Goal: Task Accomplishment & Management: Use online tool/utility

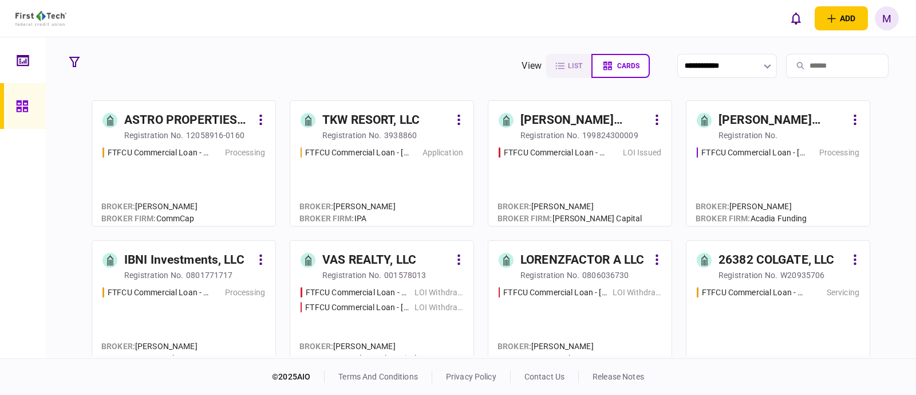
click at [803, 64] on input "search" at bounding box center [837, 66] width 103 height 24
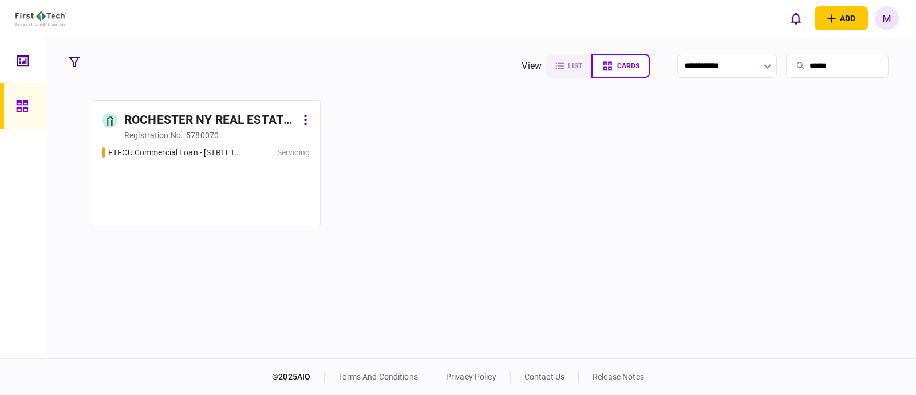
type input "******"
click at [179, 196] on div "FTFCU Commercial Loan - [STREET_ADDRESS] Servicing" at bounding box center [206, 181] width 207 height 69
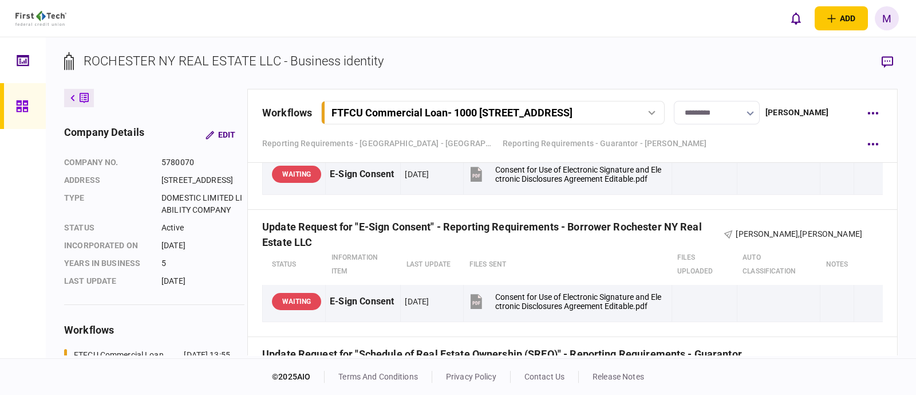
scroll to position [1789, 0]
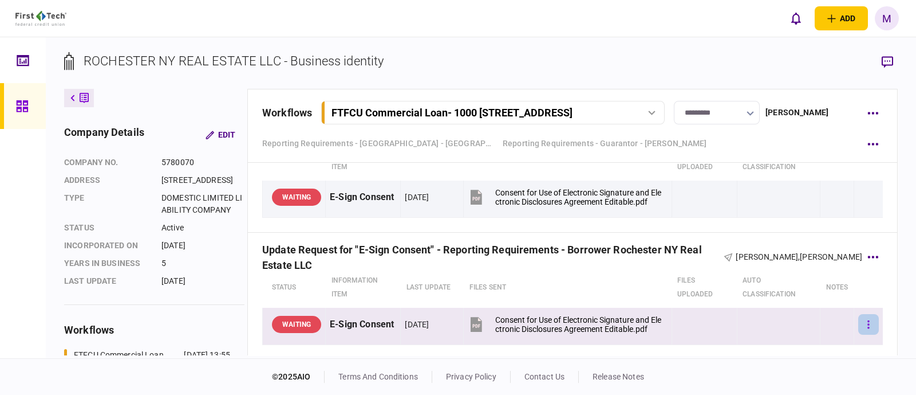
click at [861, 322] on button "button" at bounding box center [868, 324] width 21 height 21
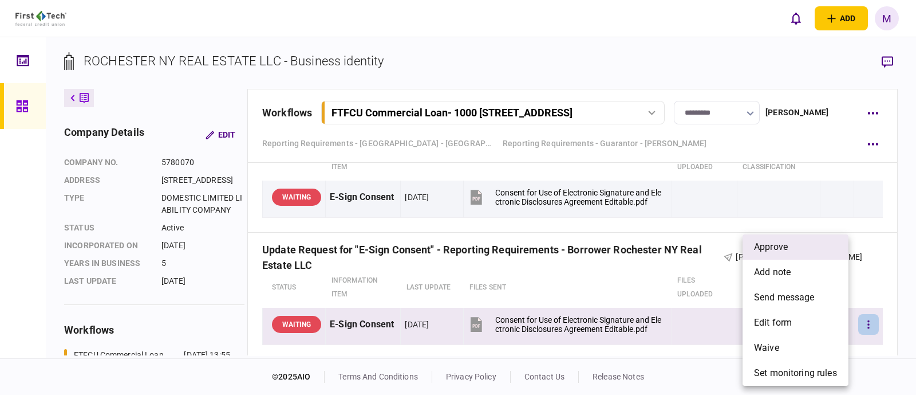
click at [791, 249] on li "approve" at bounding box center [796, 246] width 106 height 25
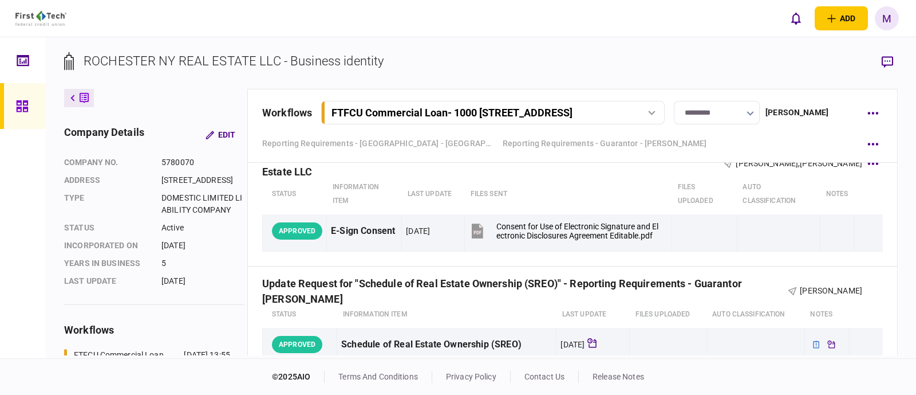
scroll to position [1861, 0]
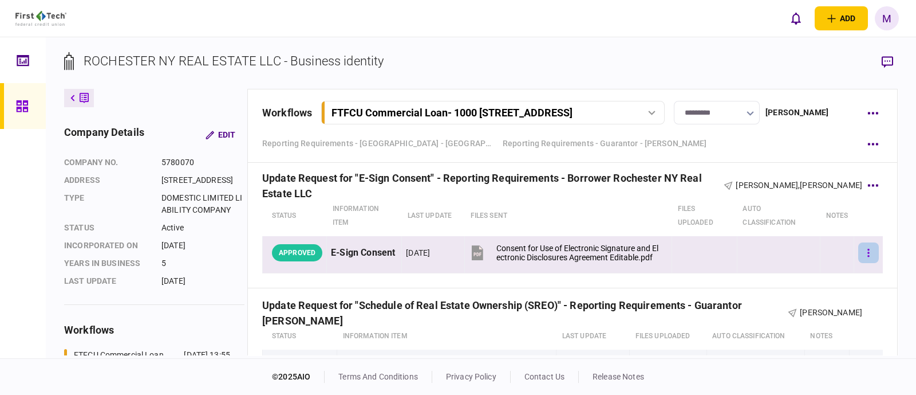
click at [868, 249] on icon "button" at bounding box center [869, 253] width 2 height 8
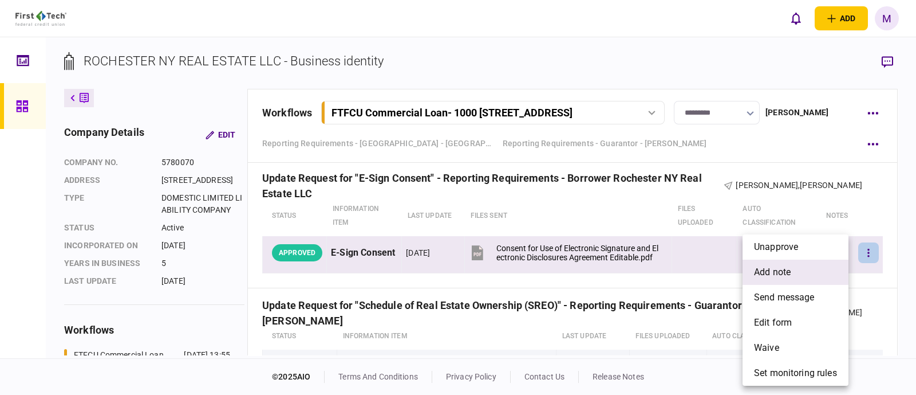
click at [782, 270] on span "add note" at bounding box center [772, 272] width 37 height 14
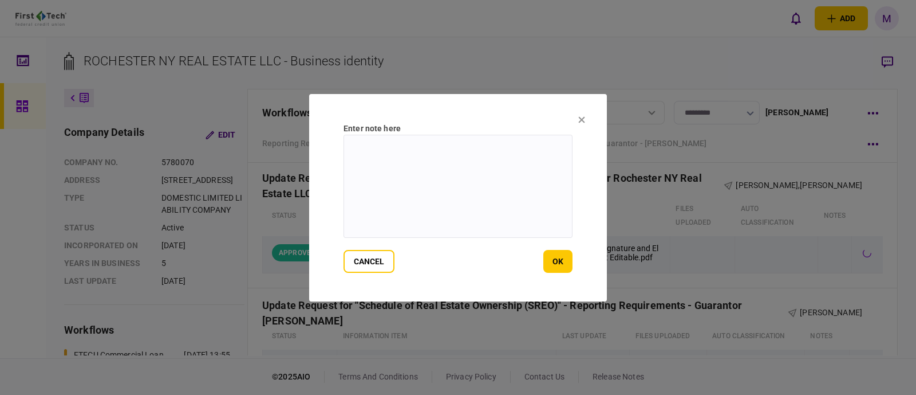
click at [463, 196] on textarea at bounding box center [458, 186] width 229 height 103
type textarea "**********"
click at [563, 261] on button "ok" at bounding box center [557, 261] width 29 height 23
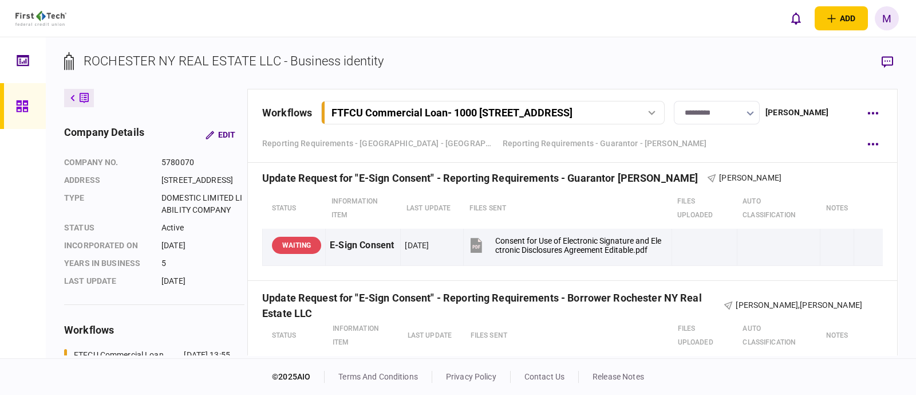
scroll to position [1718, 0]
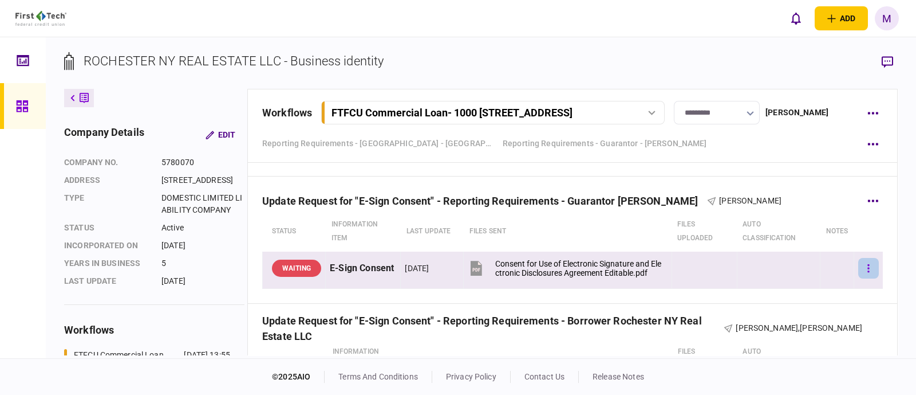
click at [868, 267] on icon "button" at bounding box center [869, 268] width 2 height 8
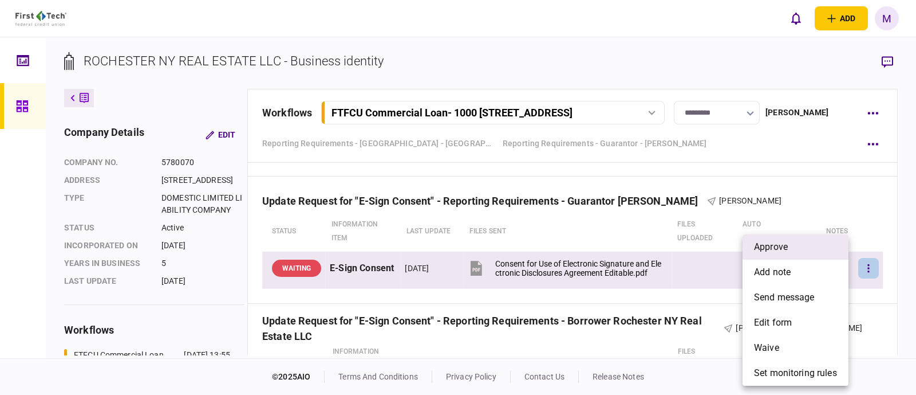
click at [783, 249] on span "approve" at bounding box center [771, 247] width 34 height 14
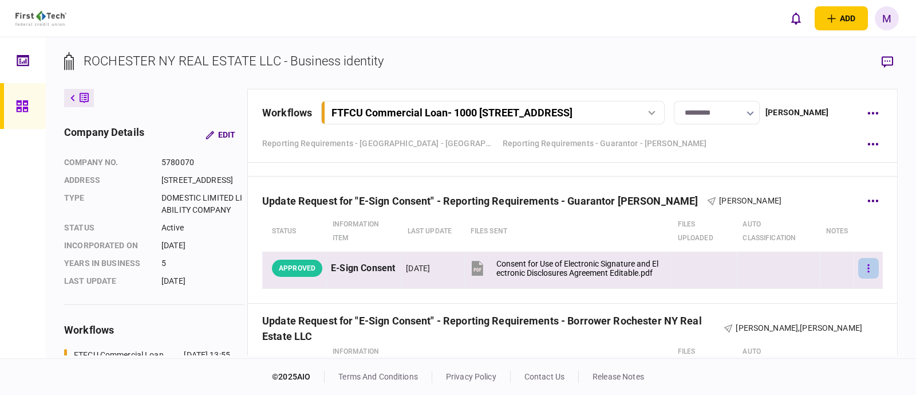
click at [861, 267] on button "button" at bounding box center [868, 268] width 21 height 21
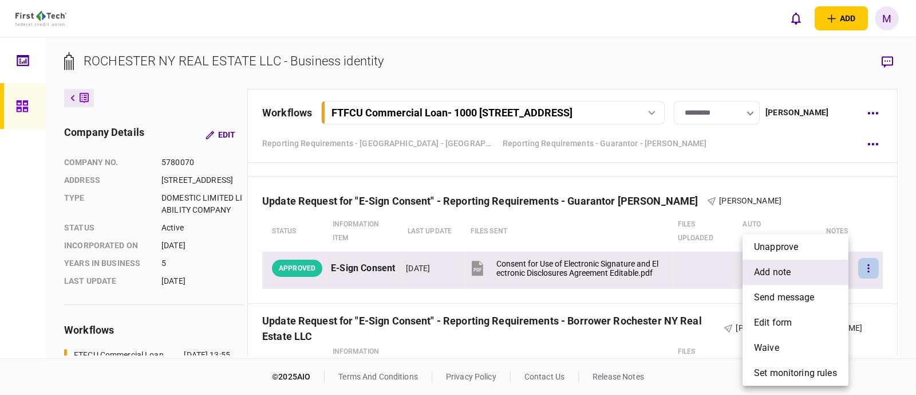
click at [790, 275] on span "add note" at bounding box center [772, 272] width 37 height 14
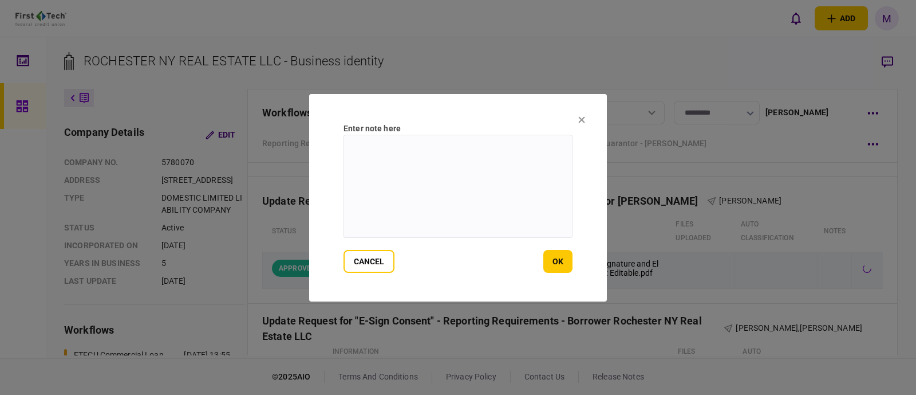
click at [507, 186] on textarea at bounding box center [458, 186] width 229 height 103
type textarea "**********"
click at [553, 263] on button "ok" at bounding box center [557, 261] width 29 height 23
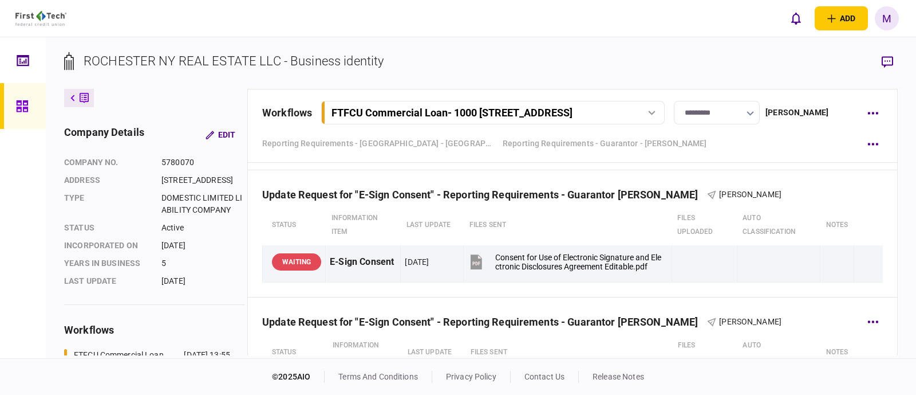
scroll to position [1575, 0]
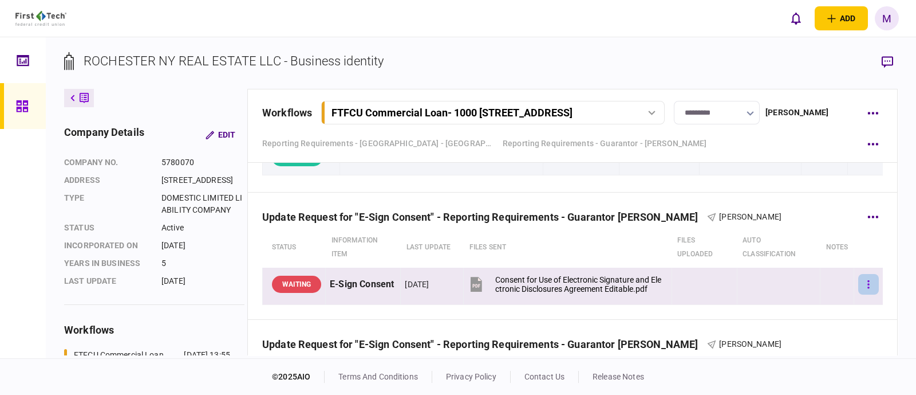
click at [868, 284] on icon "button" at bounding box center [869, 284] width 2 height 8
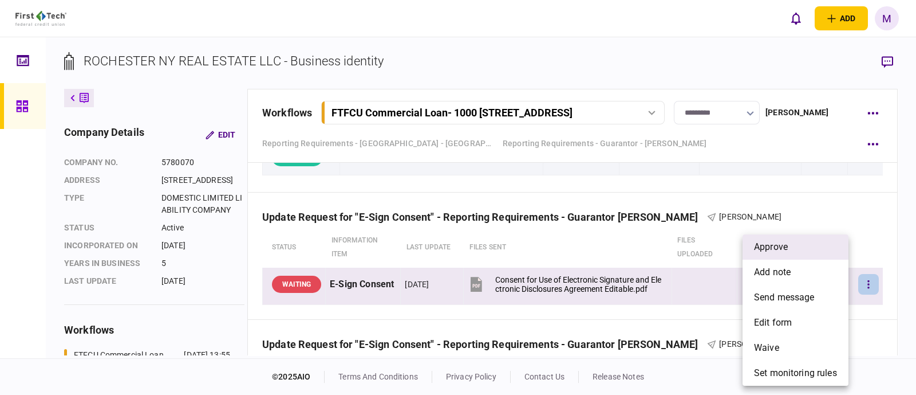
click at [781, 251] on span "approve" at bounding box center [771, 247] width 34 height 14
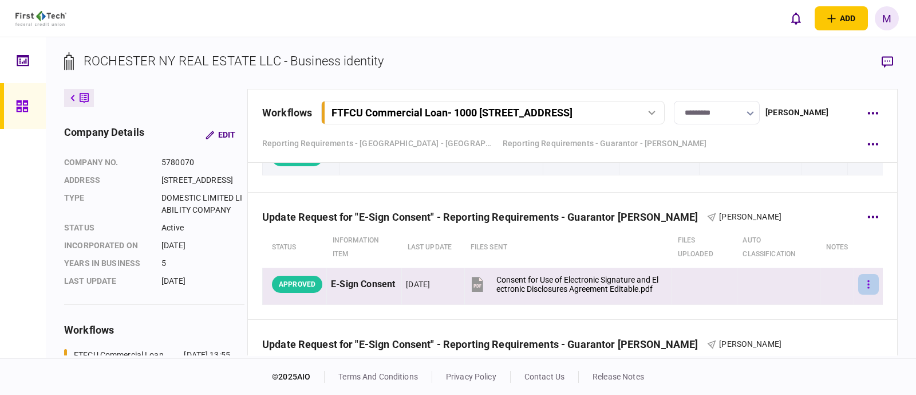
click at [868, 285] on icon "button" at bounding box center [869, 284] width 2 height 8
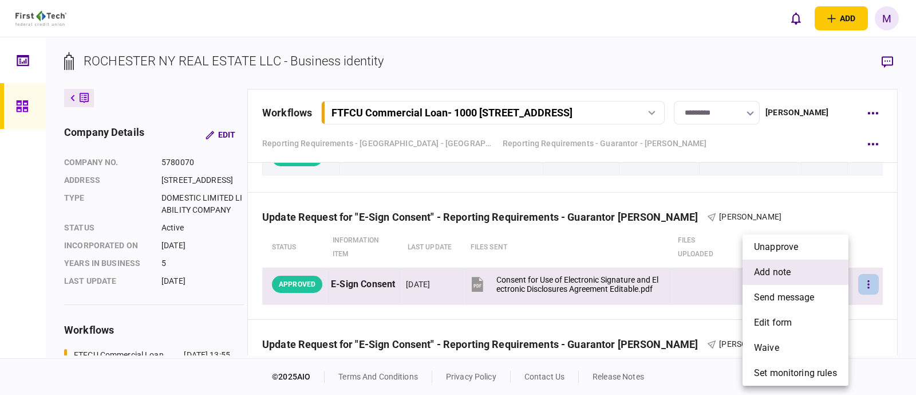
click at [779, 278] on span "add note" at bounding box center [772, 272] width 37 height 14
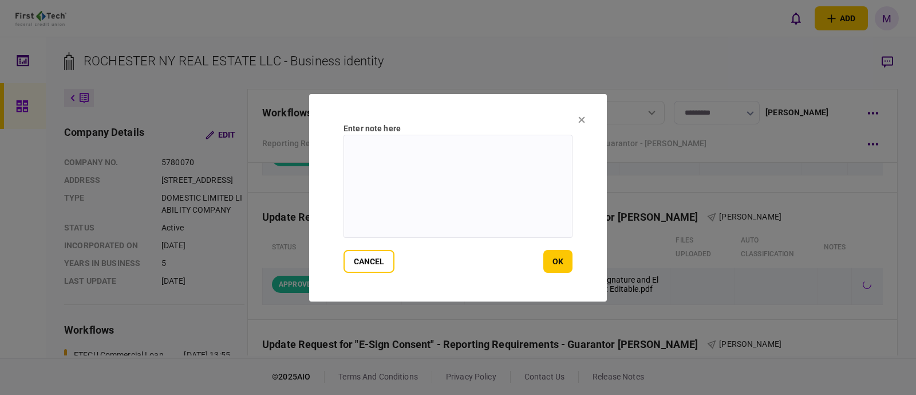
click at [516, 213] on textarea at bounding box center [458, 186] width 229 height 103
type textarea "**********"
click at [561, 263] on button "ok" at bounding box center [557, 261] width 29 height 23
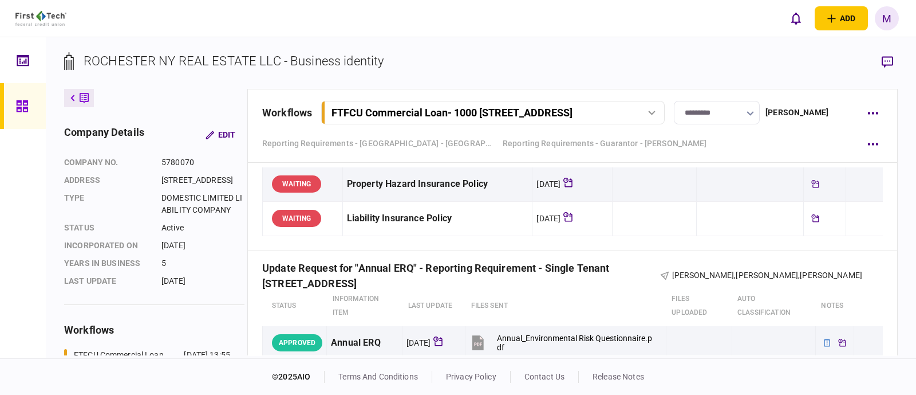
scroll to position [1073, 0]
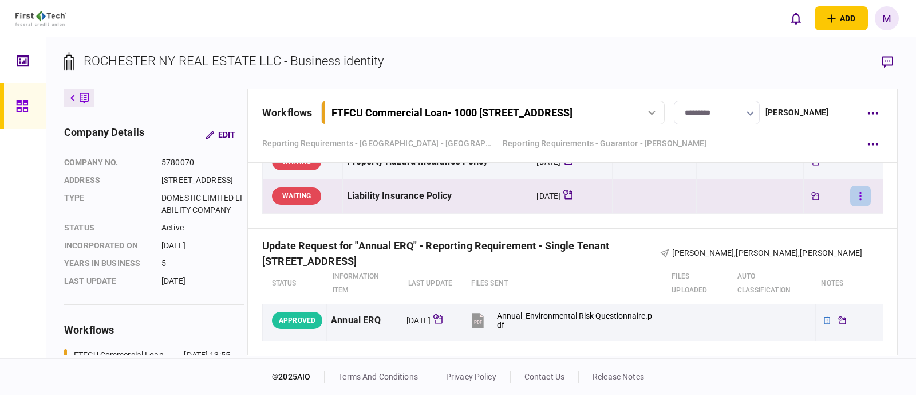
click at [860, 195] on icon "button" at bounding box center [861, 196] width 2 height 11
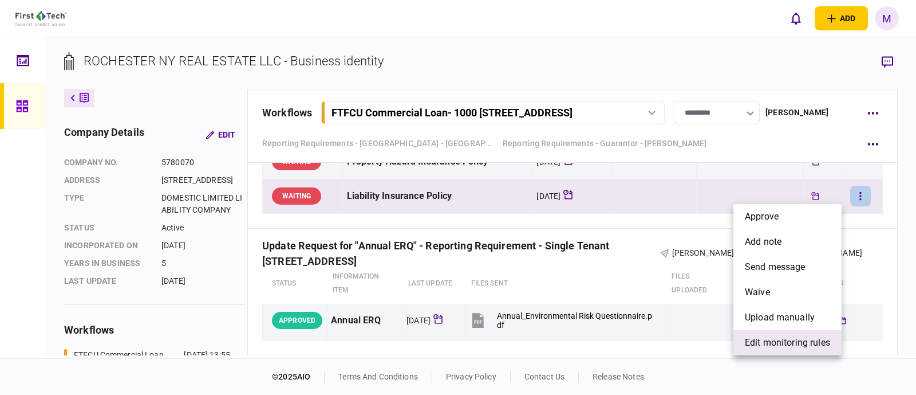
click at [795, 347] on span "edit monitoring rules" at bounding box center [787, 343] width 85 height 14
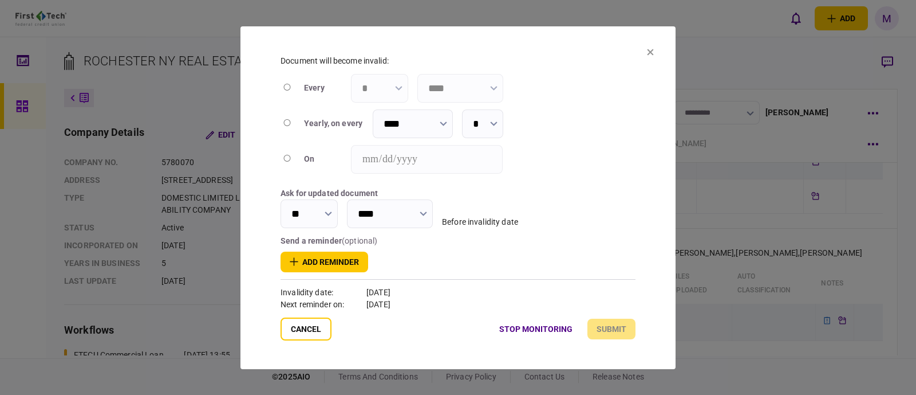
click at [650, 49] on icon at bounding box center [650, 52] width 7 height 7
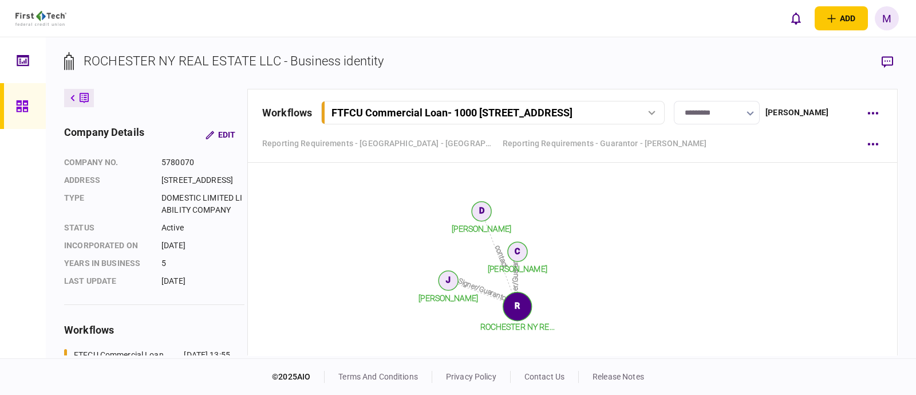
scroll to position [2720, 0]
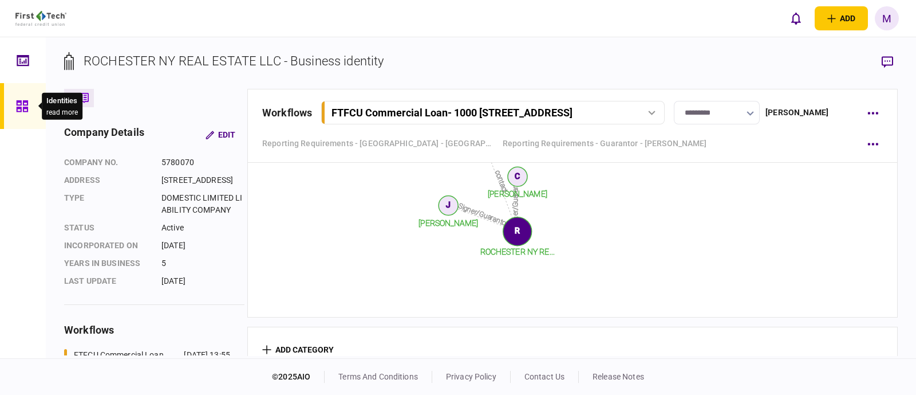
click at [18, 100] on icon at bounding box center [21, 105] width 11 height 11
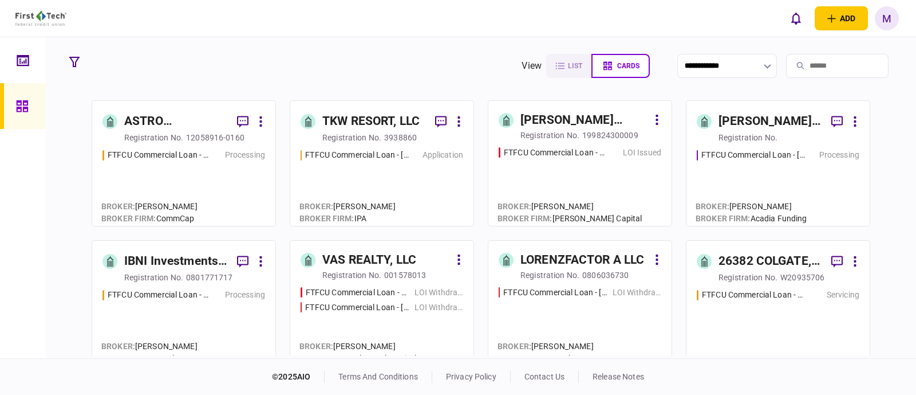
click at [795, 68] on input "search" at bounding box center [837, 66] width 103 height 24
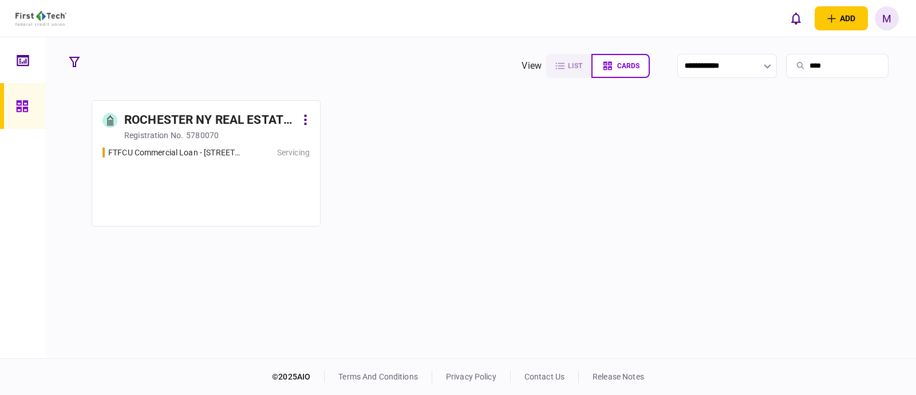
type input "****"
click at [170, 204] on div "FTFCU Commercial Loan - [STREET_ADDRESS] Servicing" at bounding box center [206, 181] width 207 height 69
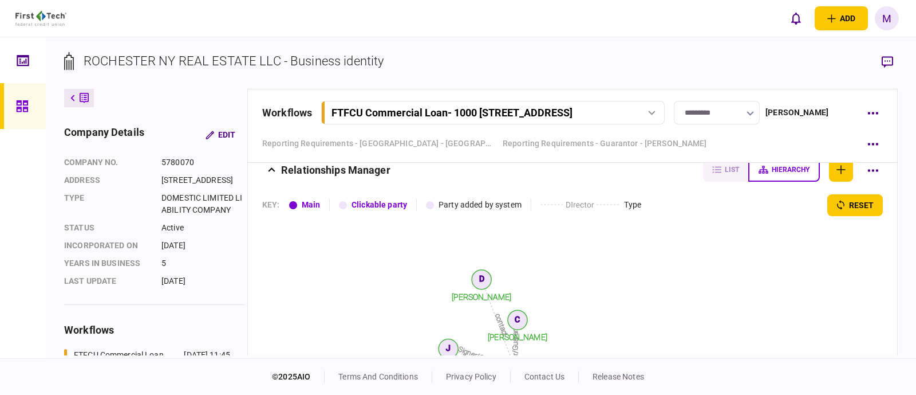
scroll to position [2736, 0]
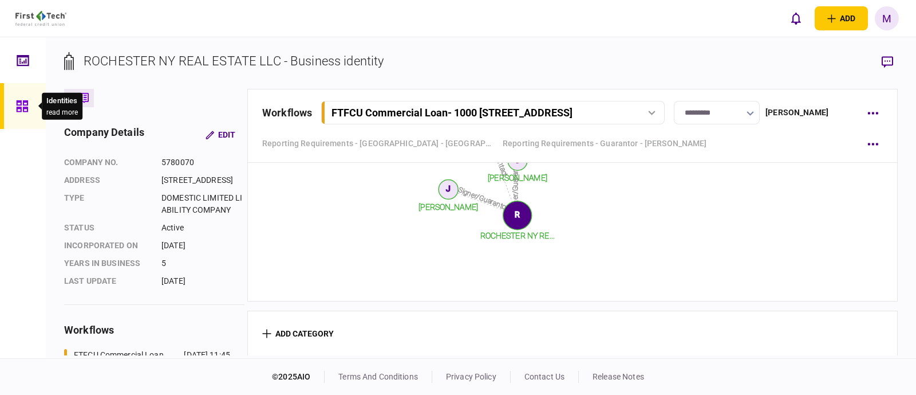
click at [25, 109] on icon at bounding box center [22, 106] width 13 height 13
